Goal: Information Seeking & Learning: Learn about a topic

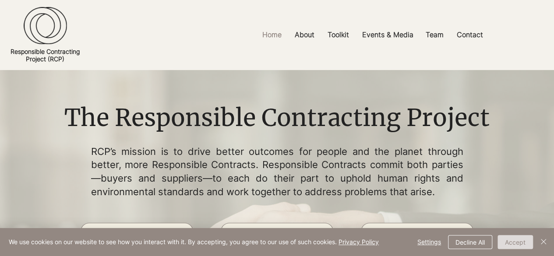
click at [510, 241] on button "Accept" at bounding box center [515, 242] width 35 height 14
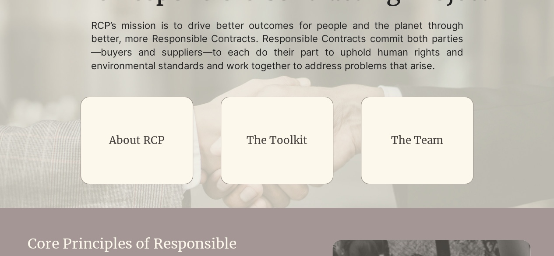
scroll to position [175, 0]
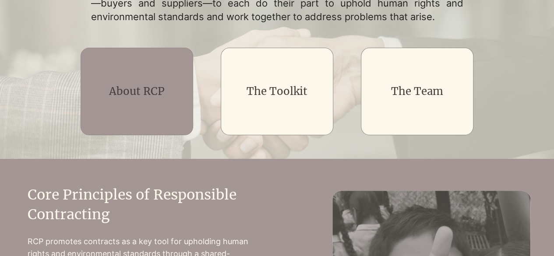
click at [155, 92] on link "About RCP" at bounding box center [137, 92] width 56 height 14
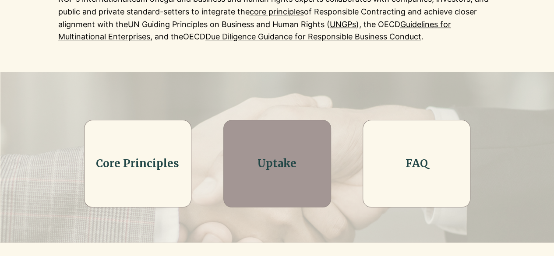
scroll to position [219, 0]
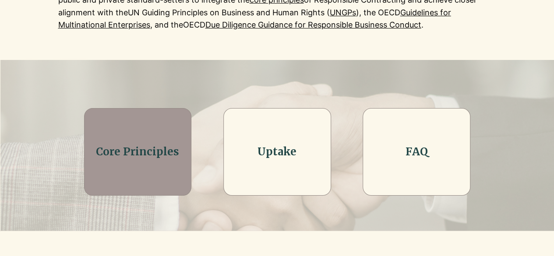
click at [166, 152] on link "Core Principles" at bounding box center [137, 152] width 83 height 14
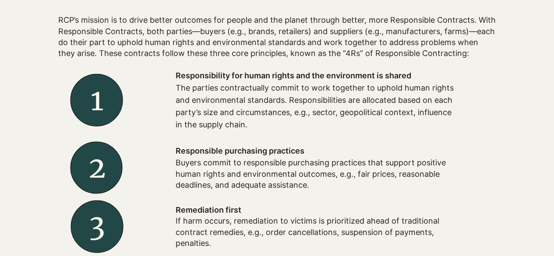
scroll to position [263, 0]
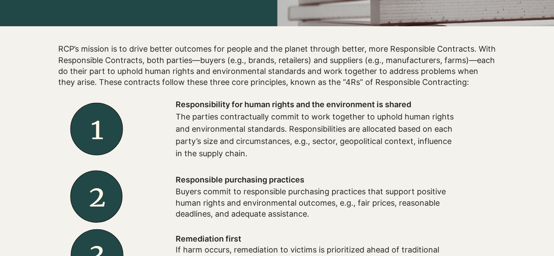
click at [304, 123] on p "The parties contractually commit to work together to uphold human rights and en…" at bounding box center [316, 135] width 280 height 49
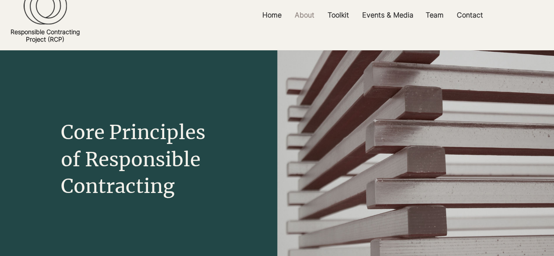
scroll to position [0, 0]
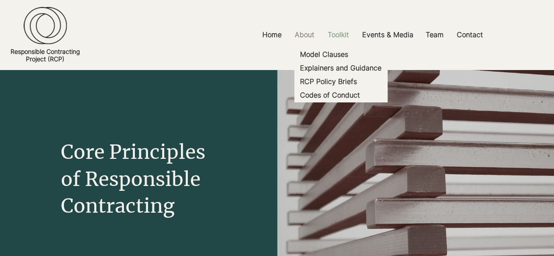
click at [340, 32] on p "Toolkit" at bounding box center [338, 35] width 30 height 20
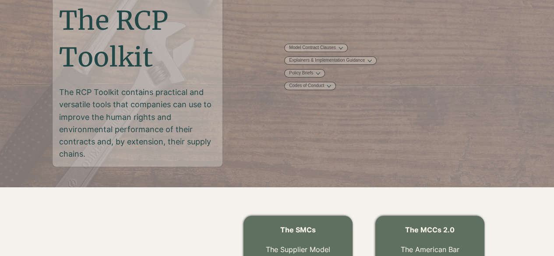
scroll to position [88, 0]
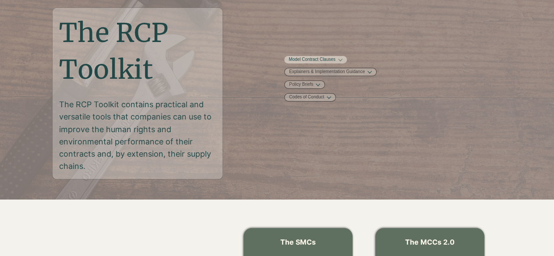
click at [343, 62] on button "More Model Contract Clauses pages" at bounding box center [340, 60] width 4 height 4
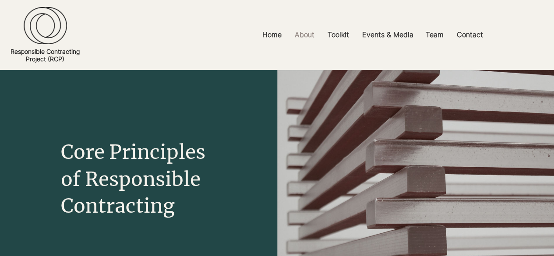
scroll to position [219, 0]
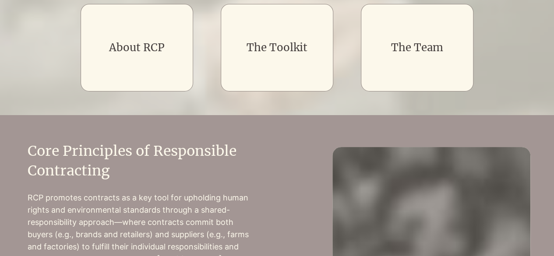
scroll to position [175, 0]
